Goal: Use online tool/utility: Utilize a website feature to perform a specific function

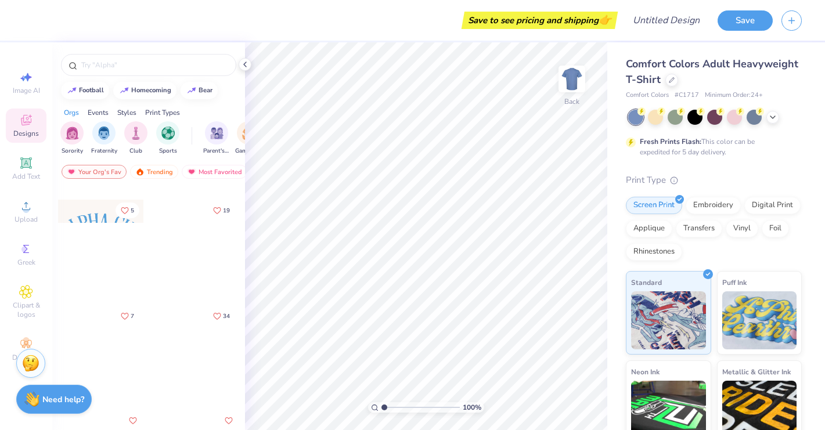
scroll to position [661, 0]
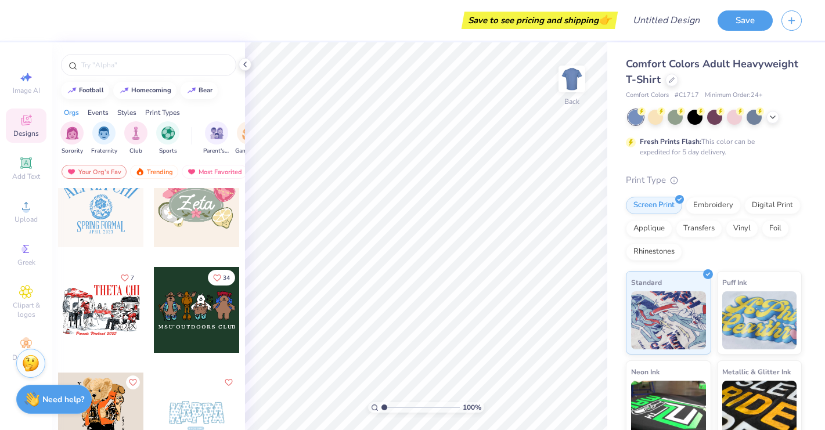
click at [162, 34] on div "Save to see pricing and shipping 👉" at bounding box center [323, 20] width 583 height 41
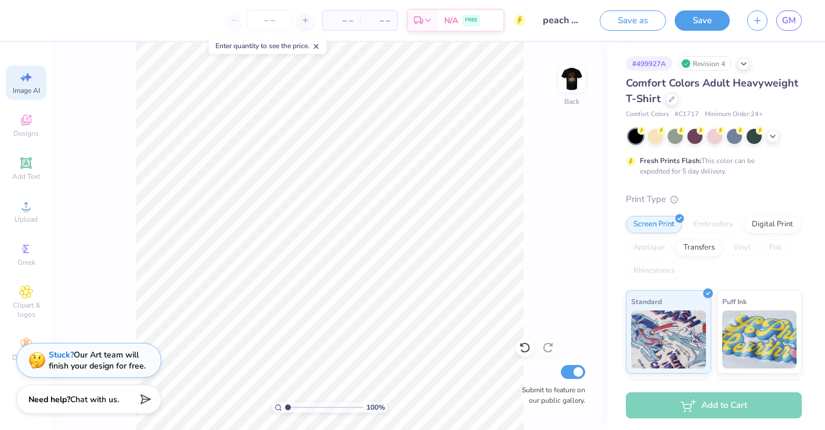
click at [31, 78] on icon at bounding box center [26, 77] width 14 height 14
select select "4"
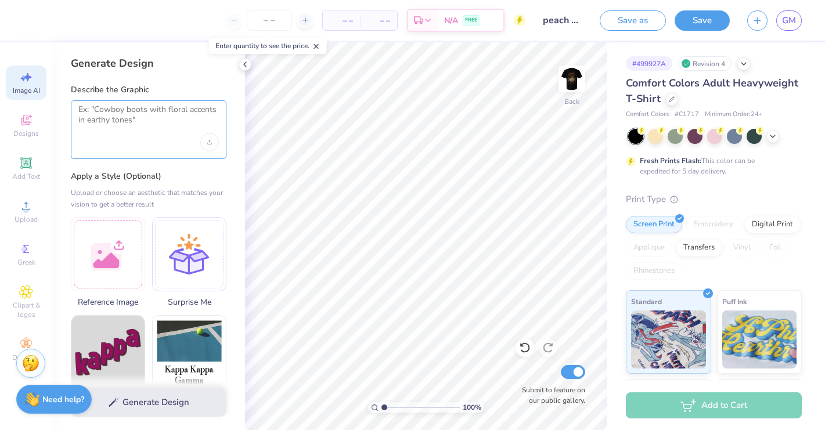
click at [99, 114] on textarea at bounding box center [148, 119] width 141 height 29
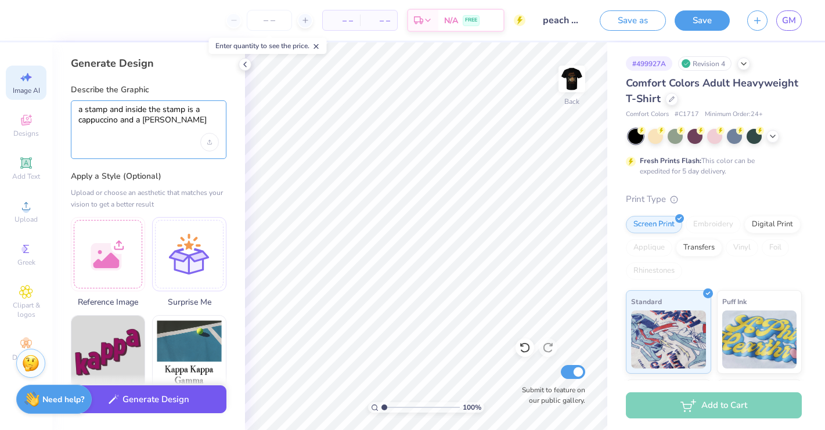
type textarea "a stamp and inside the stamp is a cappuccino and a croisant"
click at [170, 402] on button "Generate Design" at bounding box center [149, 400] width 156 height 28
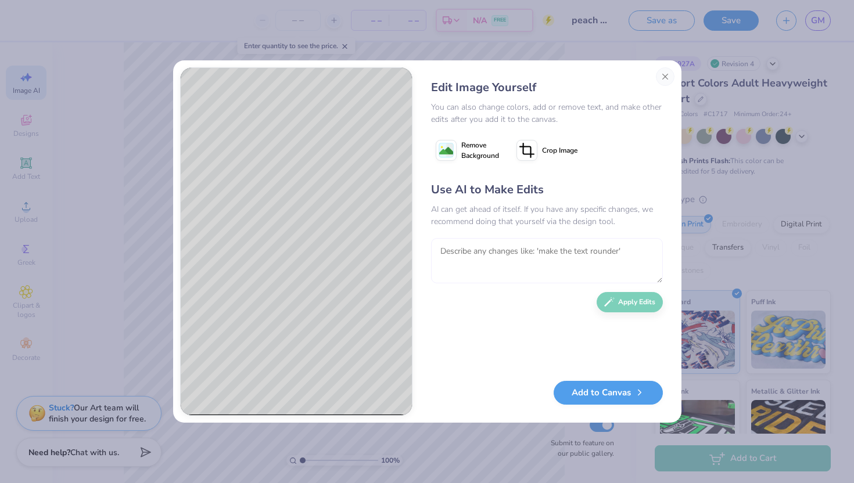
click at [490, 250] on textarea at bounding box center [547, 260] width 232 height 45
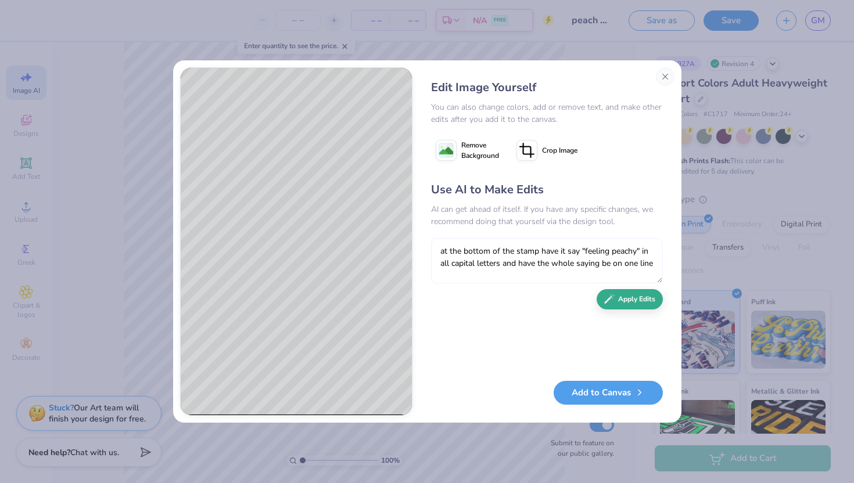
type textarea "at the bottom of the stamp have it say "feeling peachy" in all capital letters …"
click at [630, 298] on button "Apply Edits" at bounding box center [629, 299] width 66 height 20
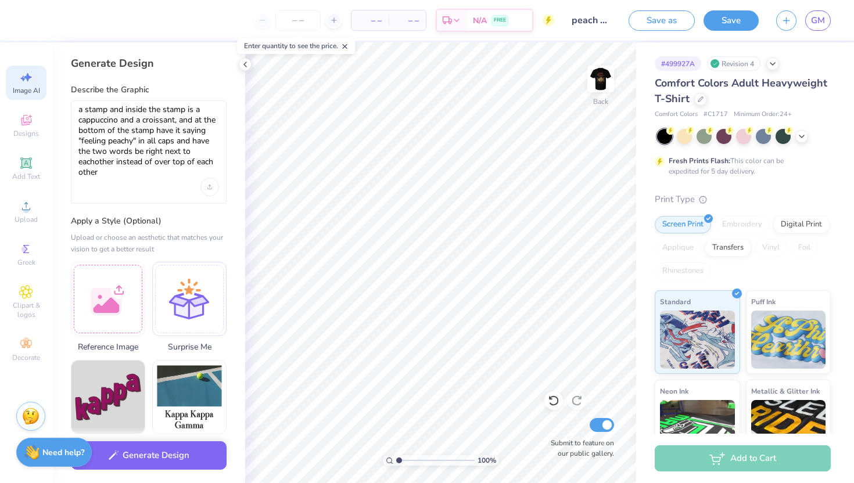
select select "4"
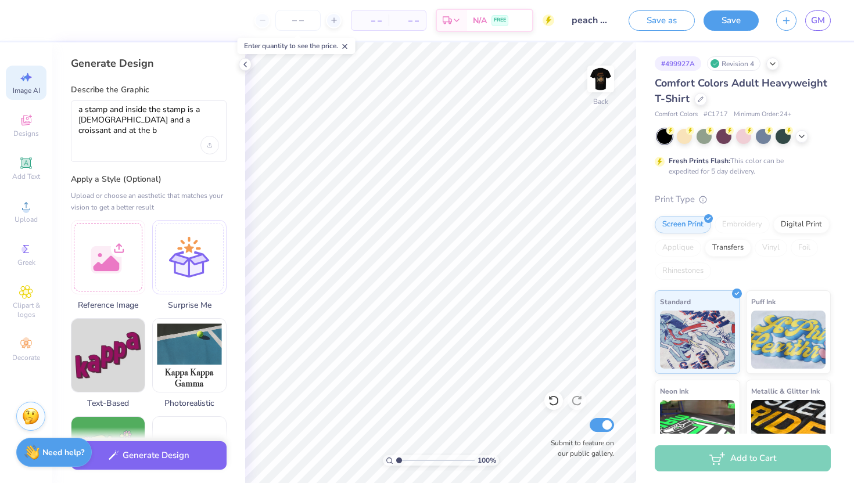
select select "4"
type textarea "a stamp and inside the stamp is a [DEMOGRAPHIC_DATA] and a croissant and at the…"
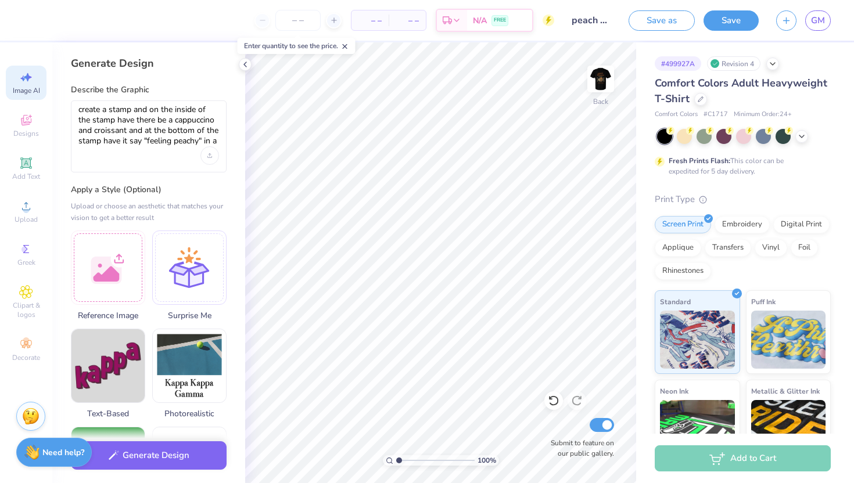
select select "4"
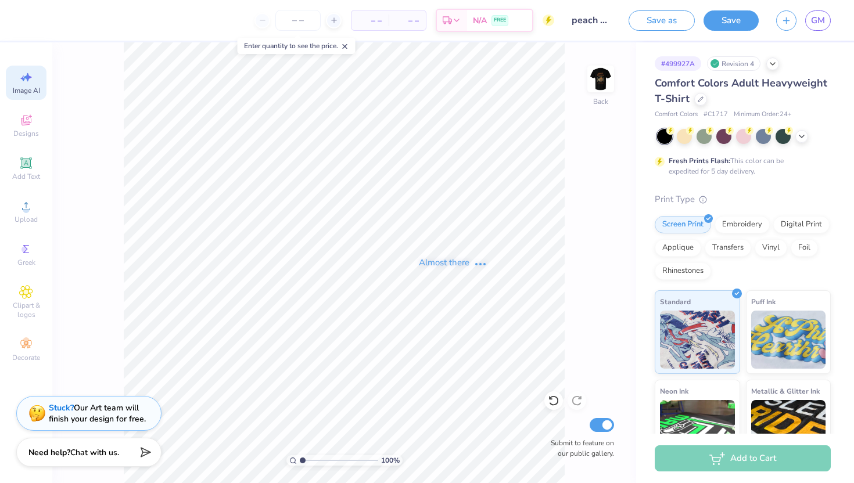
select select "4"
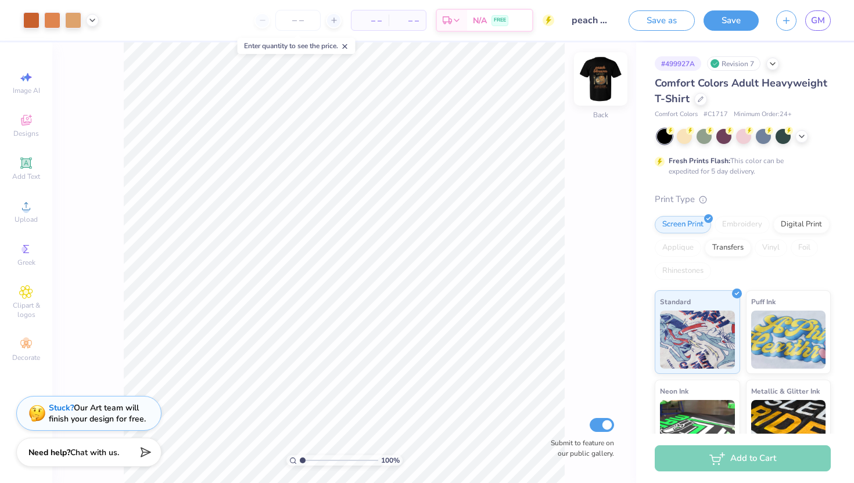
click at [600, 77] on img at bounding box center [600, 79] width 46 height 46
click at [600, 77] on img at bounding box center [600, 78] width 23 height 23
click at [676, 23] on button "Save as" at bounding box center [661, 19] width 66 height 20
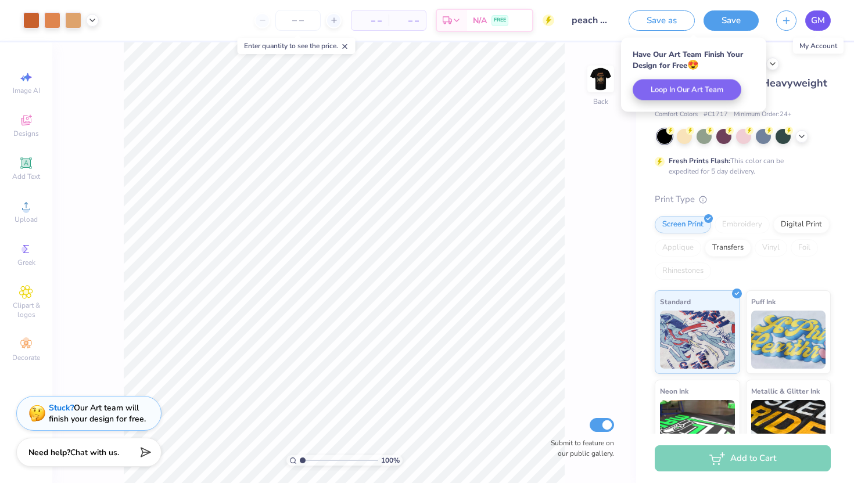
click at [823, 25] on span "GM" at bounding box center [818, 20] width 14 height 13
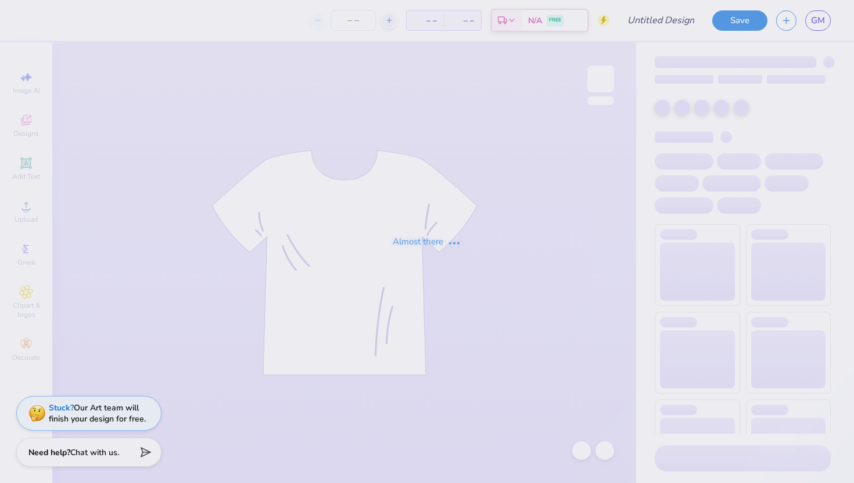
type input "peach blossom design "plate""
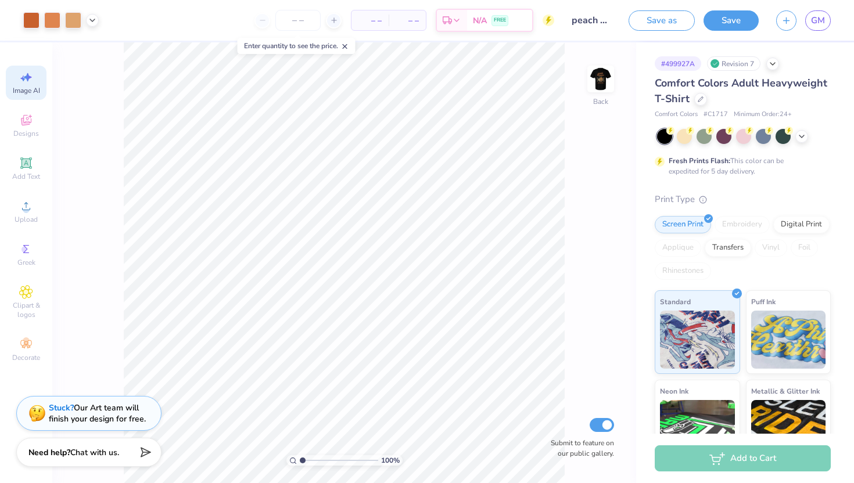
click at [34, 90] on span "Image AI" at bounding box center [26, 90] width 27 height 9
select select "4"
click at [31, 88] on span "Image AI" at bounding box center [26, 90] width 27 height 9
select select "4"
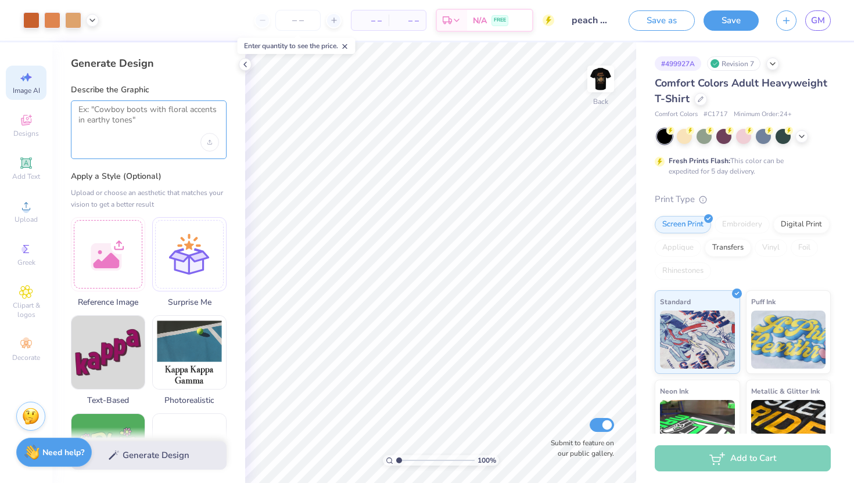
click at [123, 132] on textarea at bounding box center [148, 119] width 141 height 29
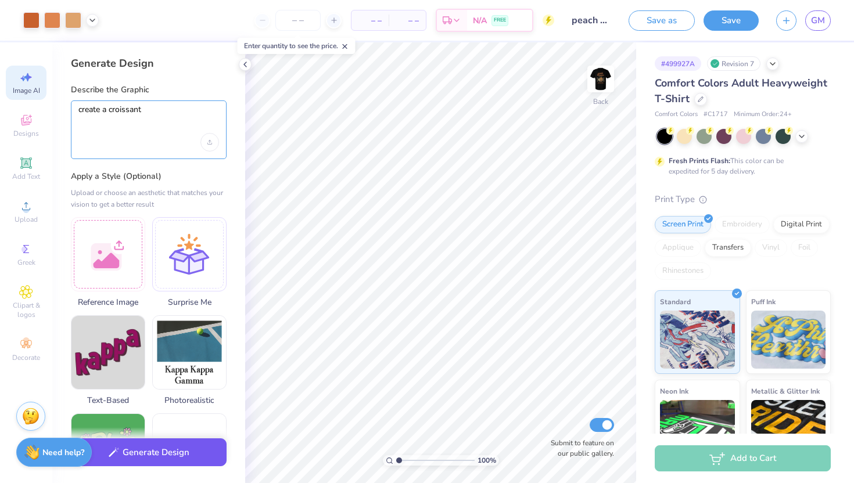
type textarea "create a croissant"
click at [192, 459] on button "Generate Design" at bounding box center [149, 452] width 156 height 28
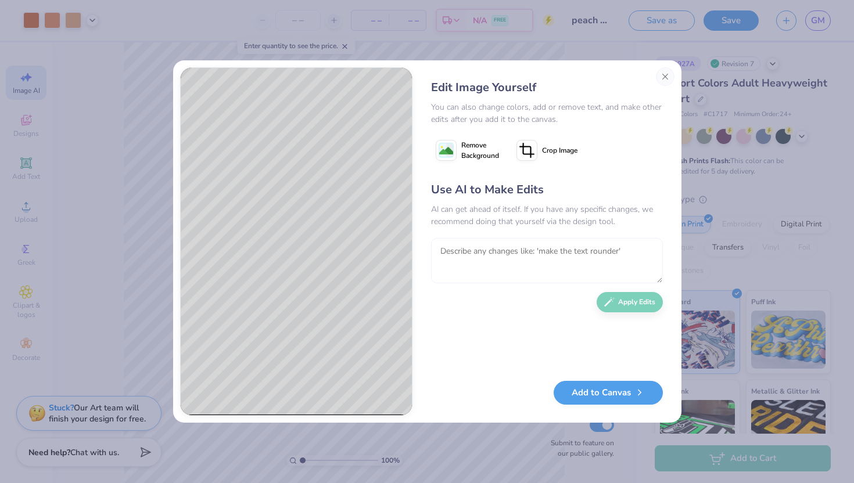
click at [483, 255] on textarea at bounding box center [547, 260] width 232 height 45
type textarea "make it look less realistic"
click at [645, 303] on button "Apply Edits" at bounding box center [629, 299] width 66 height 20
